Goal: Transaction & Acquisition: Purchase product/service

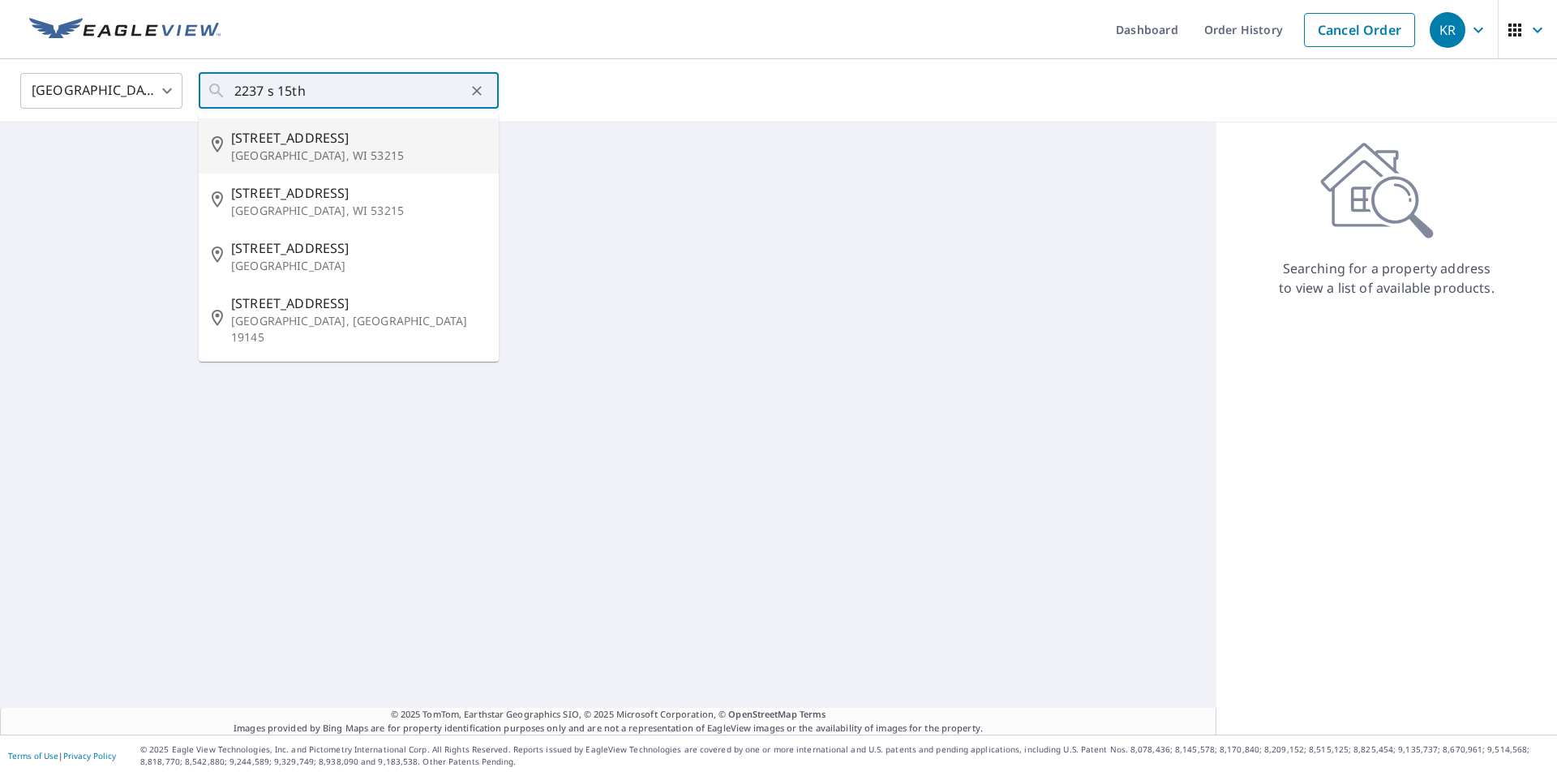
click at [336, 153] on p "[GEOGRAPHIC_DATA], WI 53215" at bounding box center [358, 156] width 255 height 16
type input "2237 S 15th Pl Milwaukee, WI 53215"
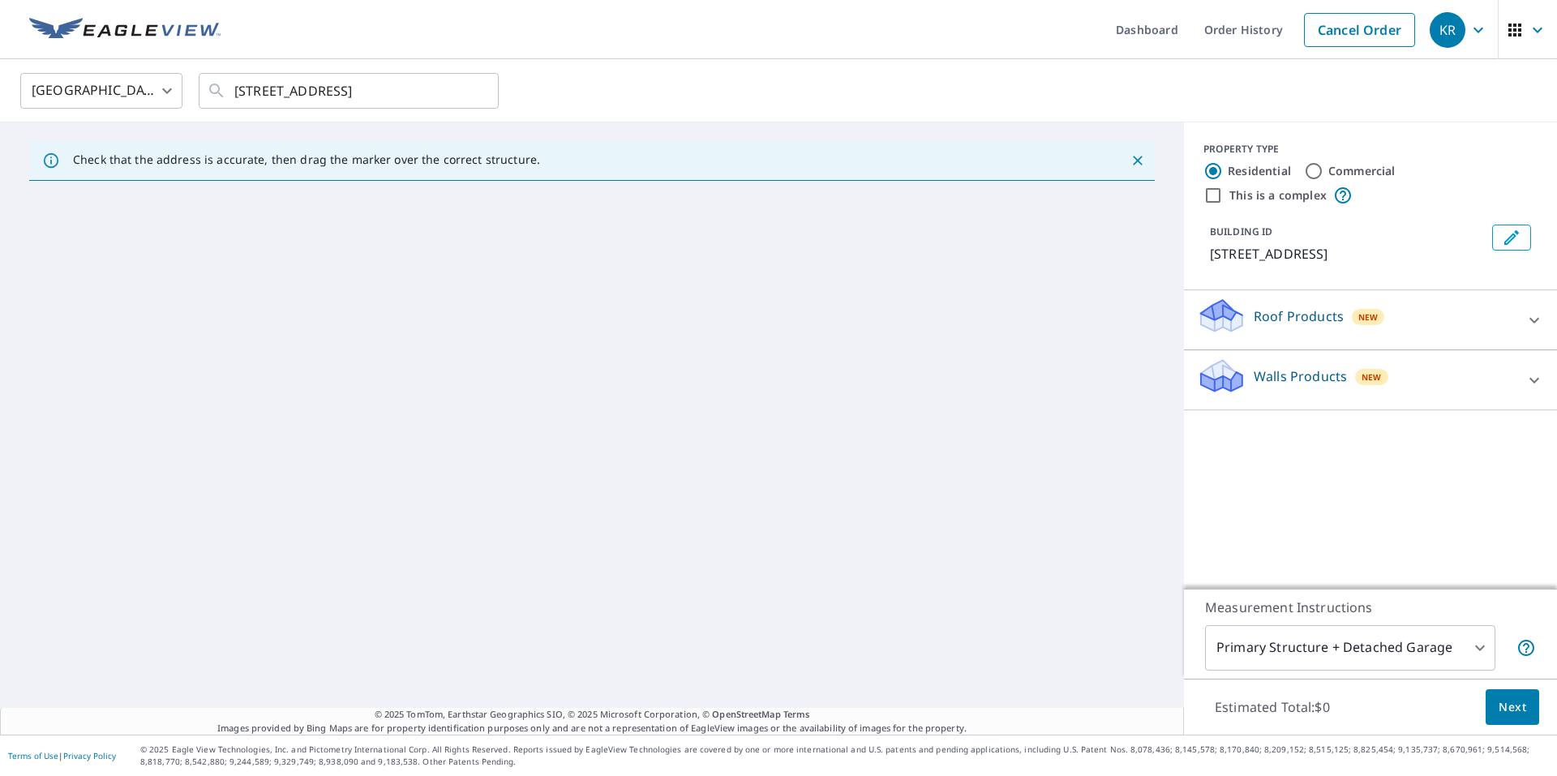
click at [1355, 370] on div "New" at bounding box center [1371, 376] width 33 height 19
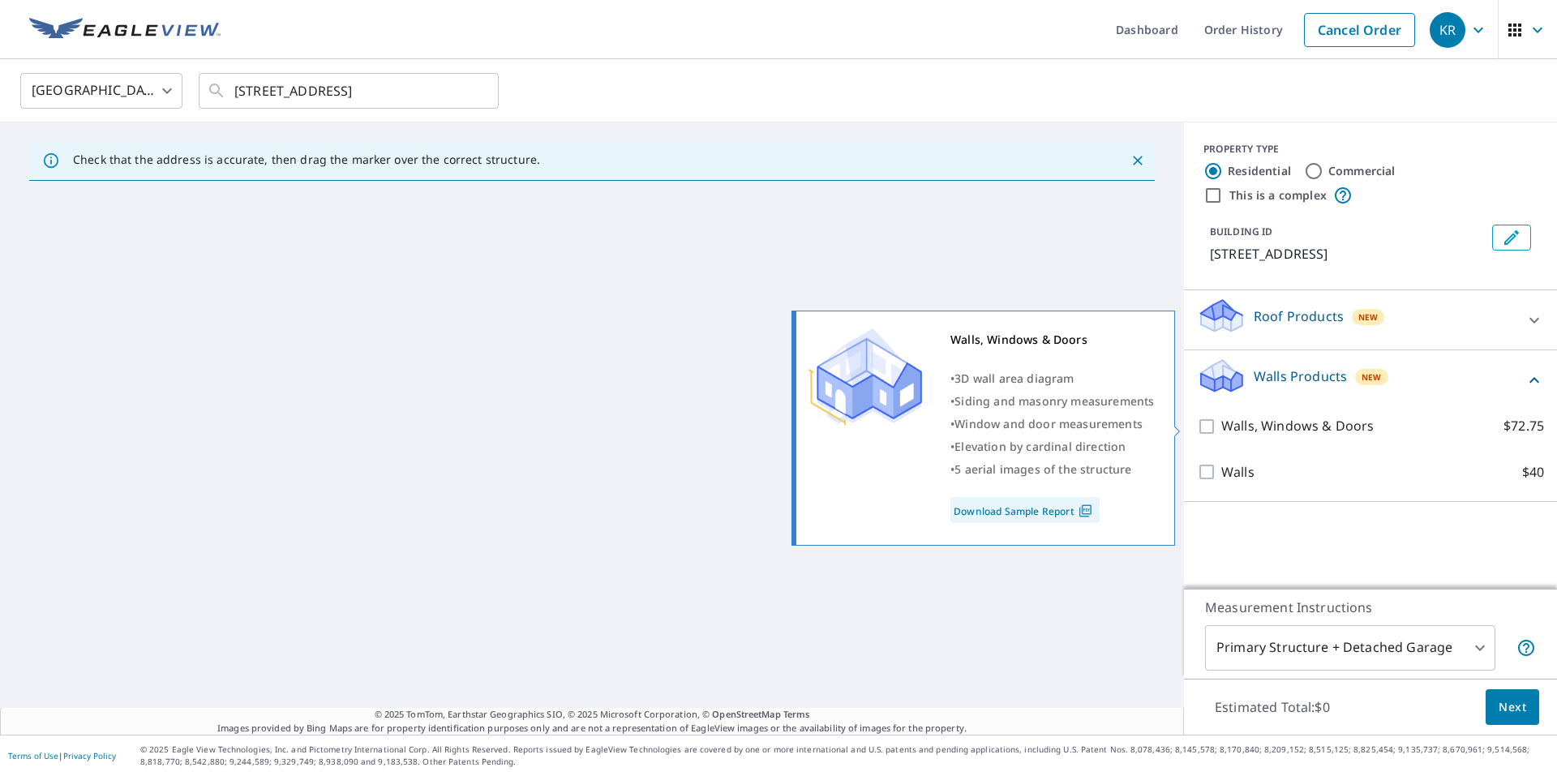
click at [1301, 428] on p "Walls, Windows & Doors" at bounding box center [1297, 426] width 152 height 20
click at [1221, 428] on input "Walls, Windows & Doors $72.75" at bounding box center [1209, 426] width 24 height 19
checkbox input "true"
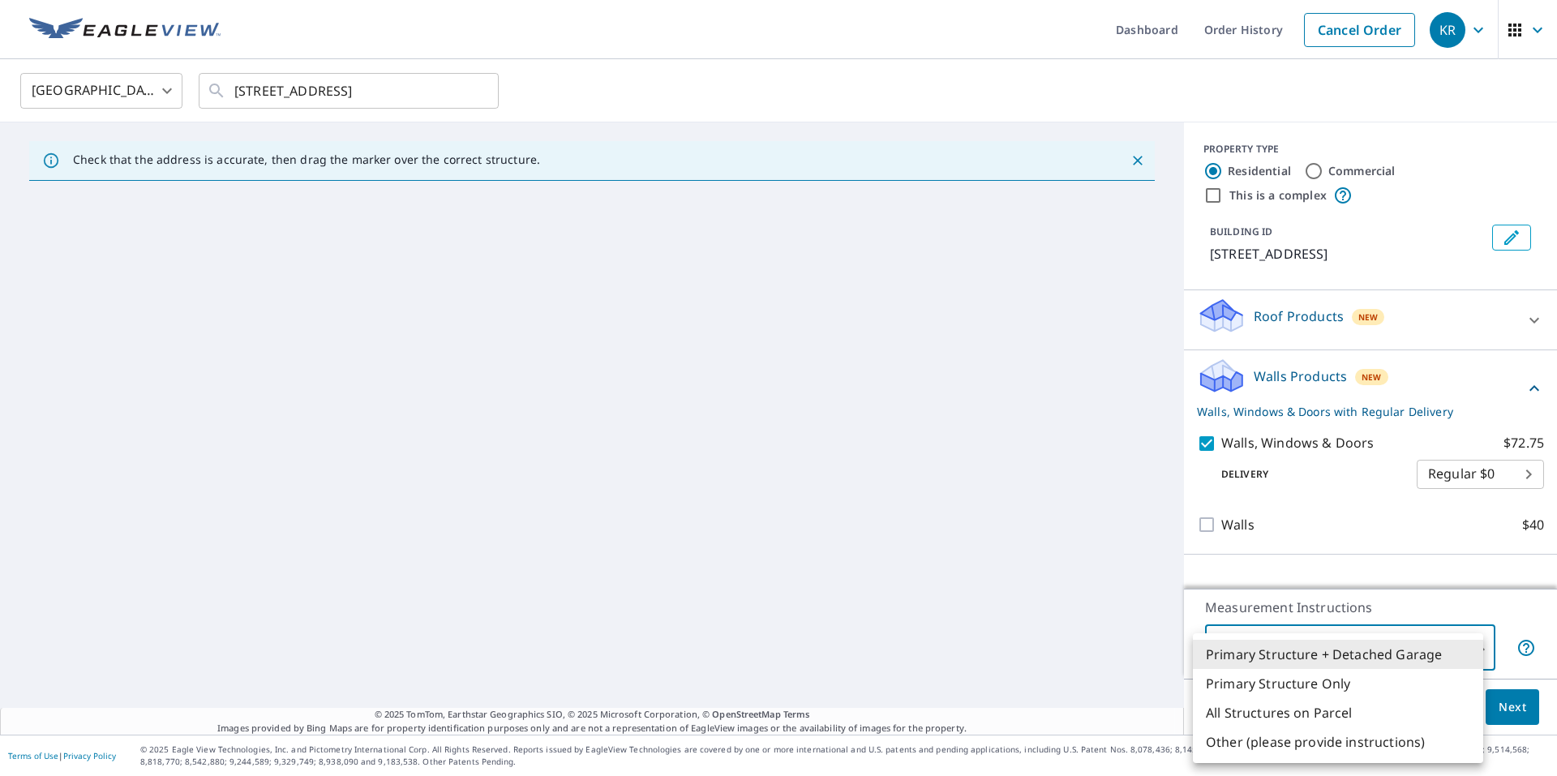
click at [1328, 655] on body "KR KR Dashboard Order History Cancel Order KR United States US ​ 2237 S 15th Pl…" at bounding box center [778, 388] width 1557 height 776
click at [1346, 677] on li "Primary Structure Only" at bounding box center [1338, 683] width 290 height 29
type input "2"
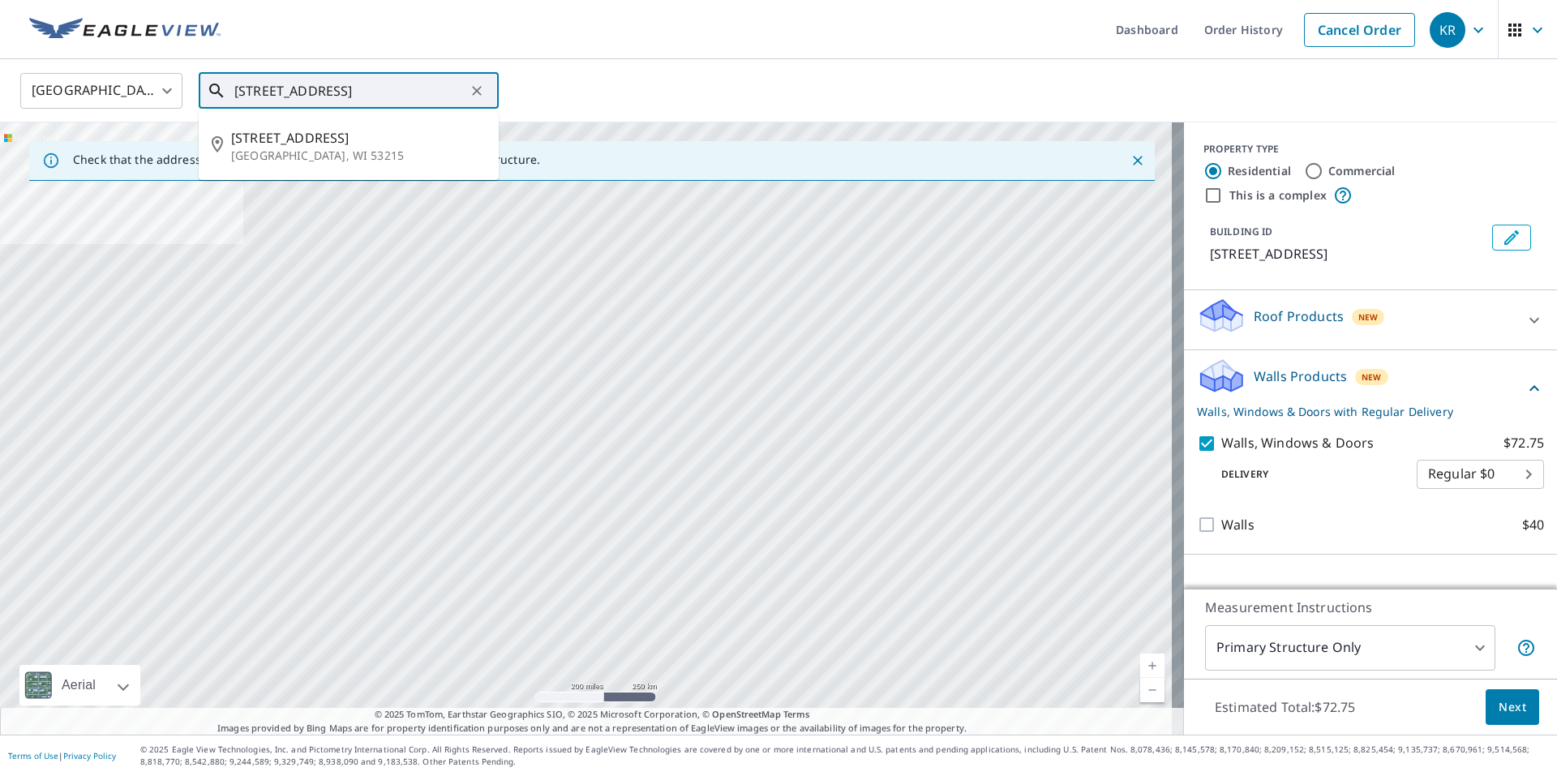
click at [395, 90] on input "2237 S 15th Pl Milwaukee, WI 53215" at bounding box center [349, 90] width 231 height 45
click at [299, 150] on p "[GEOGRAPHIC_DATA], WI 53215" at bounding box center [358, 156] width 255 height 16
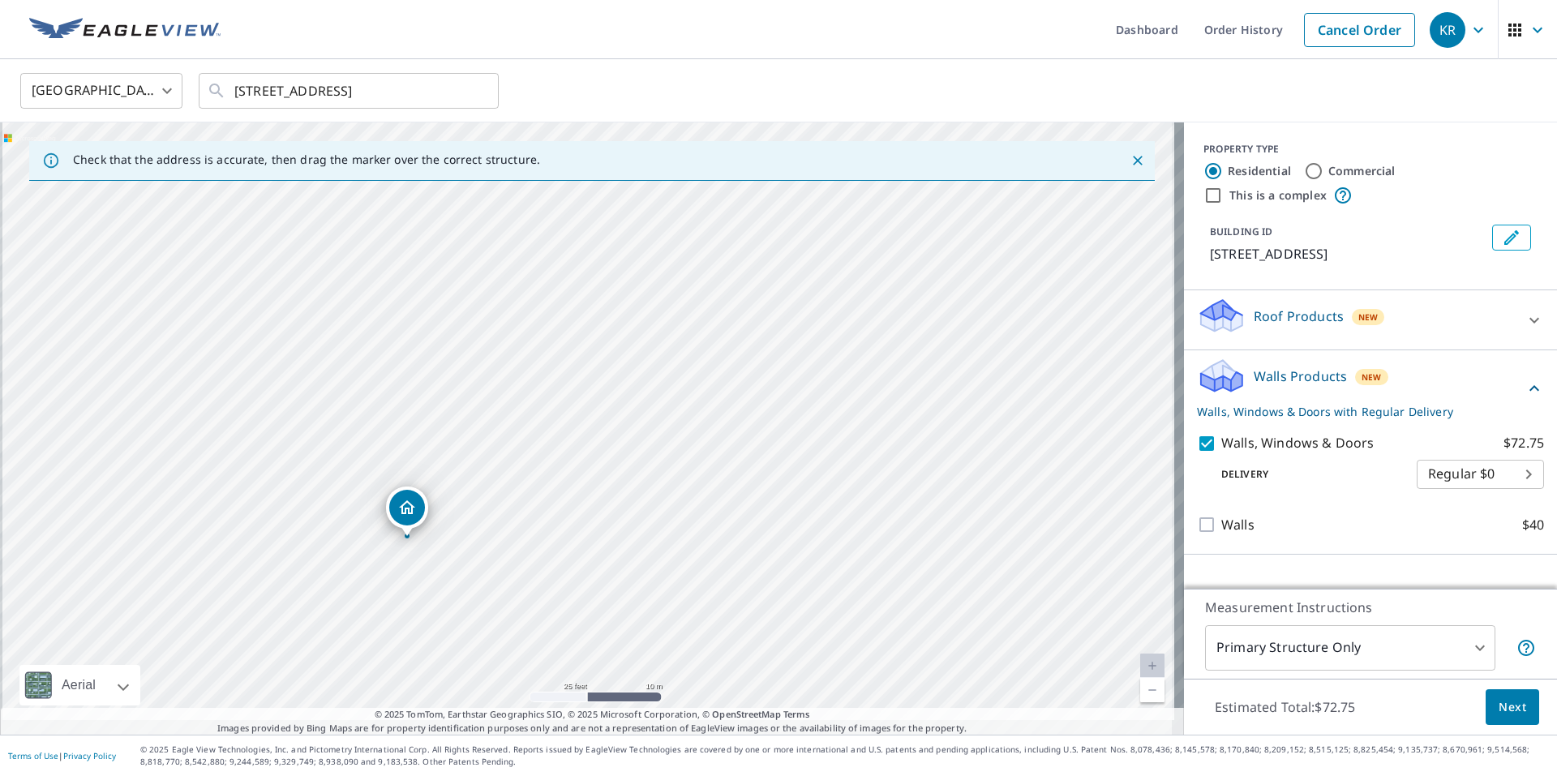
drag, startPoint x: 552, startPoint y: 496, endPoint x: 563, endPoint y: 437, distance: 60.1
click at [563, 437] on div "2237 S 15th Pl Milwaukee, WI 53215" at bounding box center [592, 428] width 1184 height 612
drag, startPoint x: 526, startPoint y: 501, endPoint x: 687, endPoint y: 471, distance: 163.4
click at [560, 473] on div "2237 S 15th Pl Milwaukee, WI 53215" at bounding box center [592, 428] width 1184 height 612
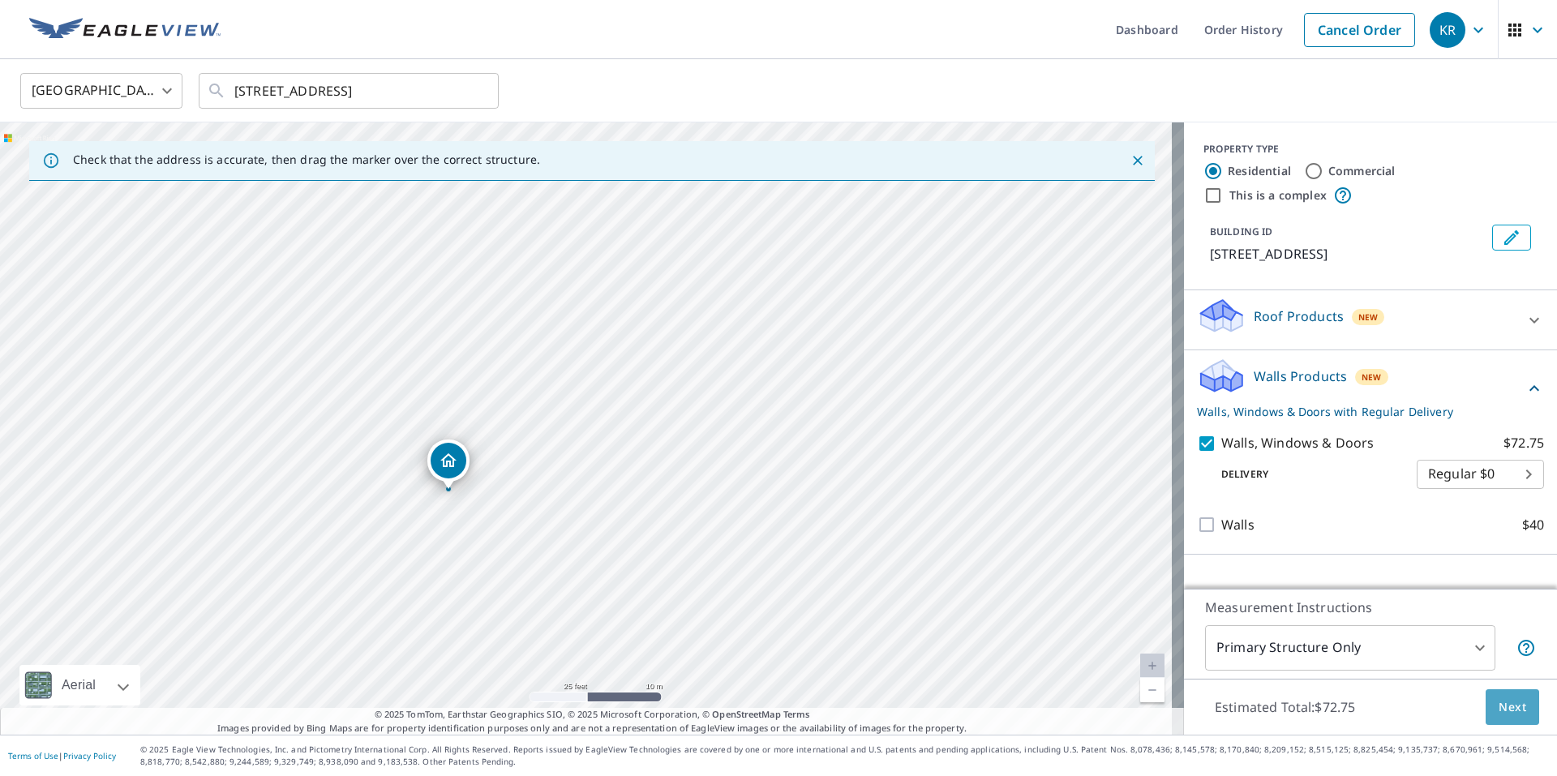
drag, startPoint x: 1513, startPoint y: 715, endPoint x: 1521, endPoint y: 721, distance: 10.4
click at [1521, 721] on button "Next" at bounding box center [1513, 707] width 54 height 36
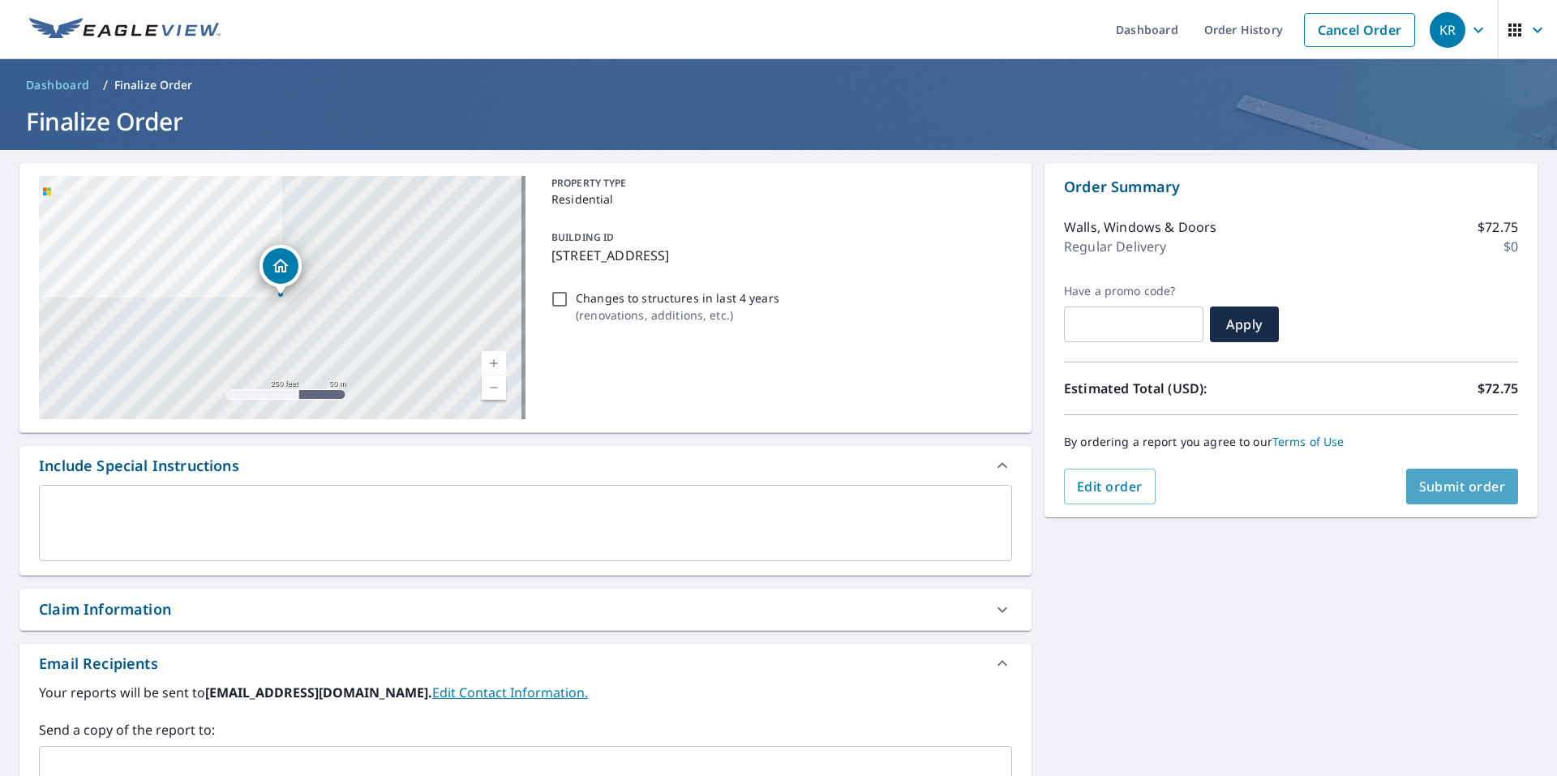
click at [1488, 493] on span "Submit order" at bounding box center [1462, 487] width 87 height 18
